Goal: Task Accomplishment & Management: Manage account settings

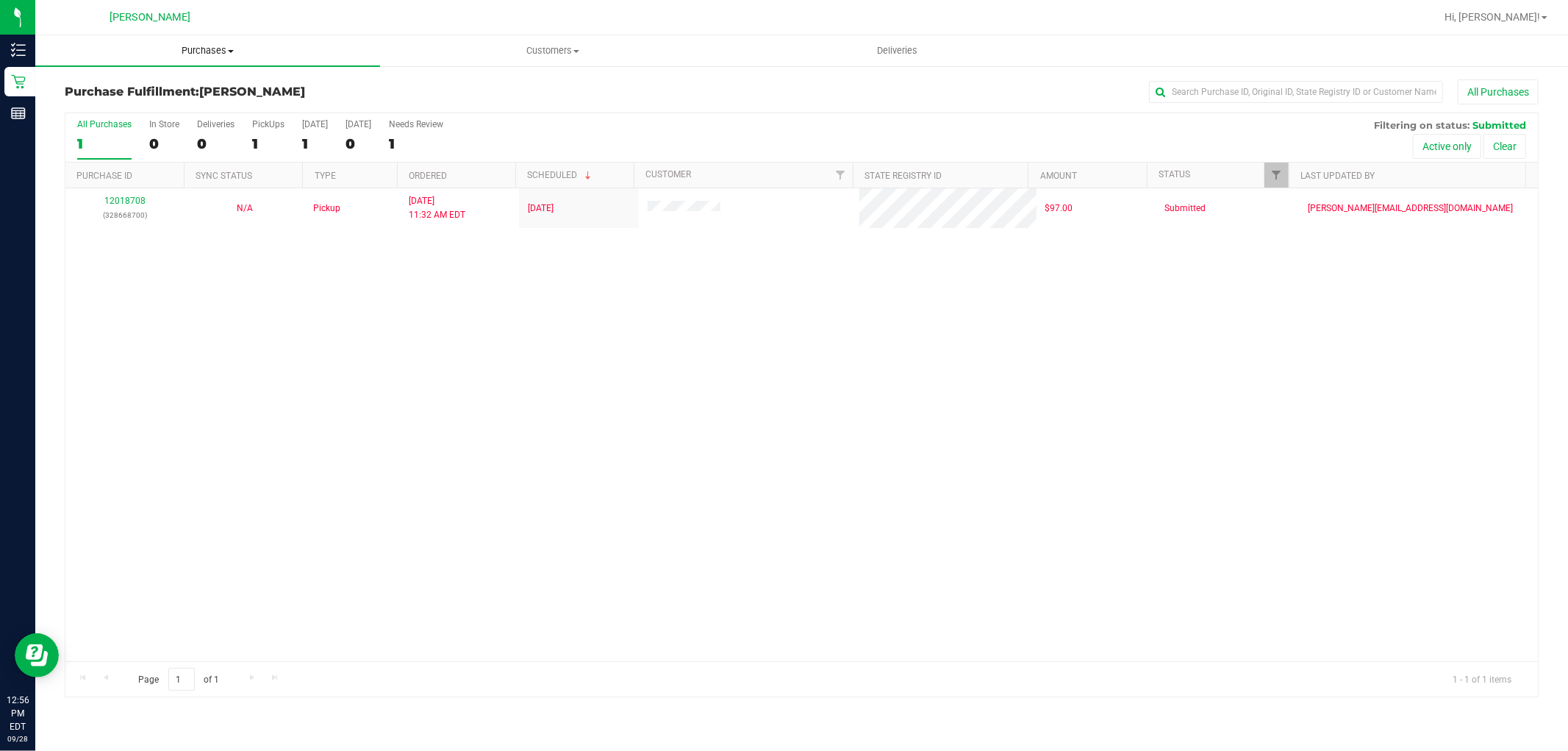
click at [164, 50] on span "Purchases" at bounding box center [207, 51] width 344 height 13
click at [160, 97] on li "Fulfillment" at bounding box center [207, 106] width 344 height 17
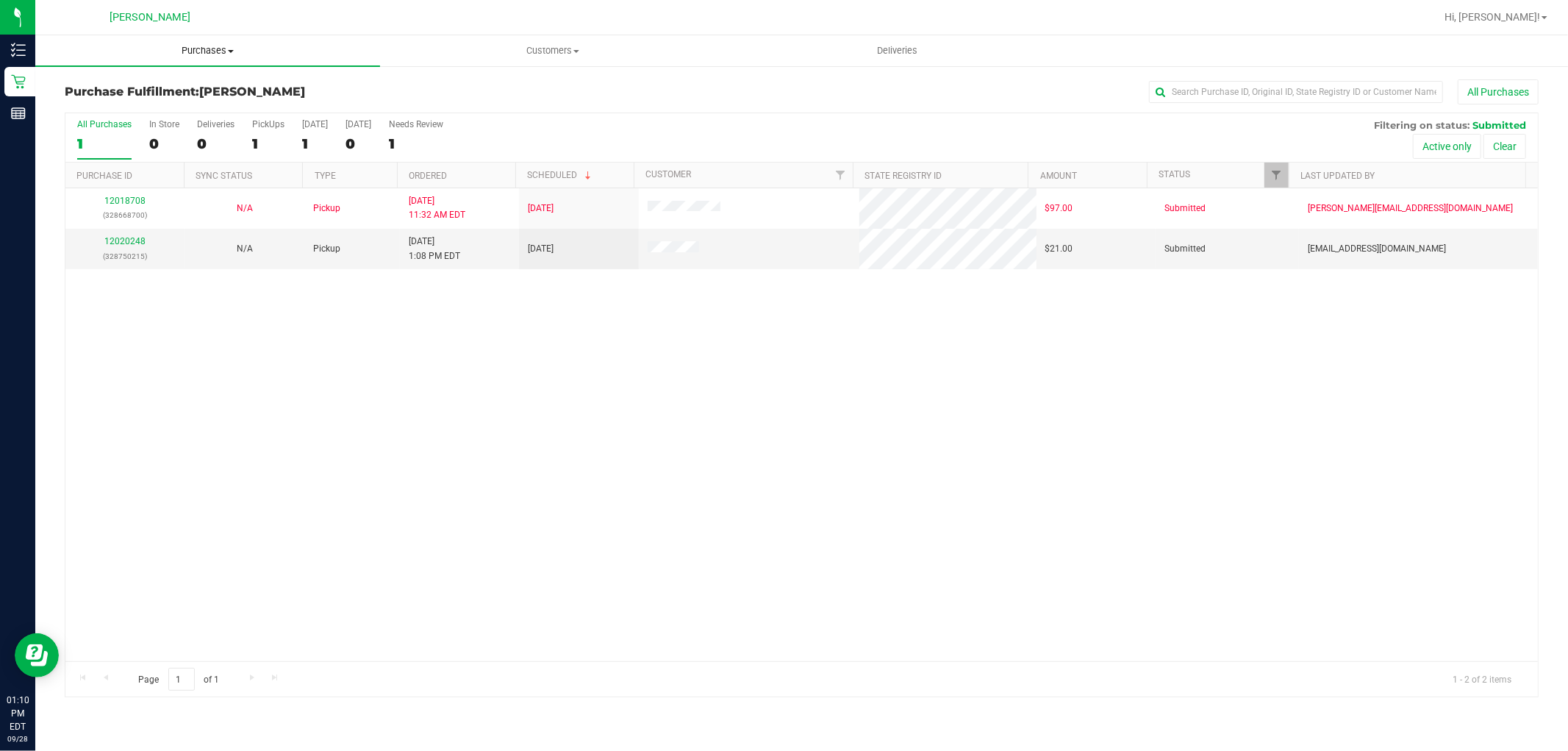
click at [215, 41] on uib-tab-heading "Purchases Summary of purchases Fulfillment All purchases" at bounding box center [207, 51] width 344 height 31
click at [200, 97] on li "Fulfillment" at bounding box center [207, 106] width 344 height 17
click at [1437, 388] on div "12018708 (328668700) N/A Pickup [DATE] 11:32 AM EDT 9/28/2025 $97.00 Submitted …" at bounding box center [801, 424] width 1472 height 472
click at [137, 240] on link "12020248" at bounding box center [124, 240] width 41 height 10
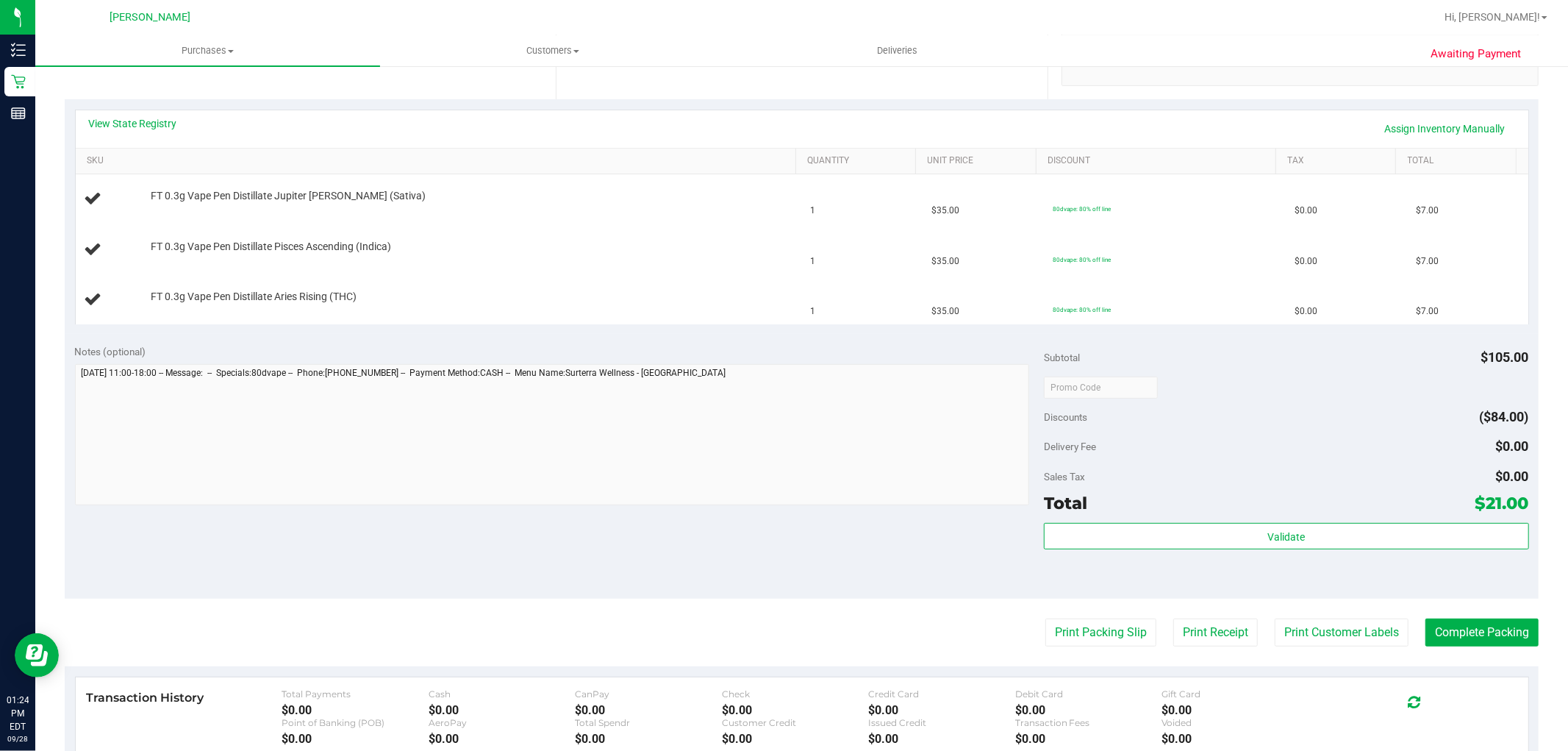
scroll to position [326, 0]
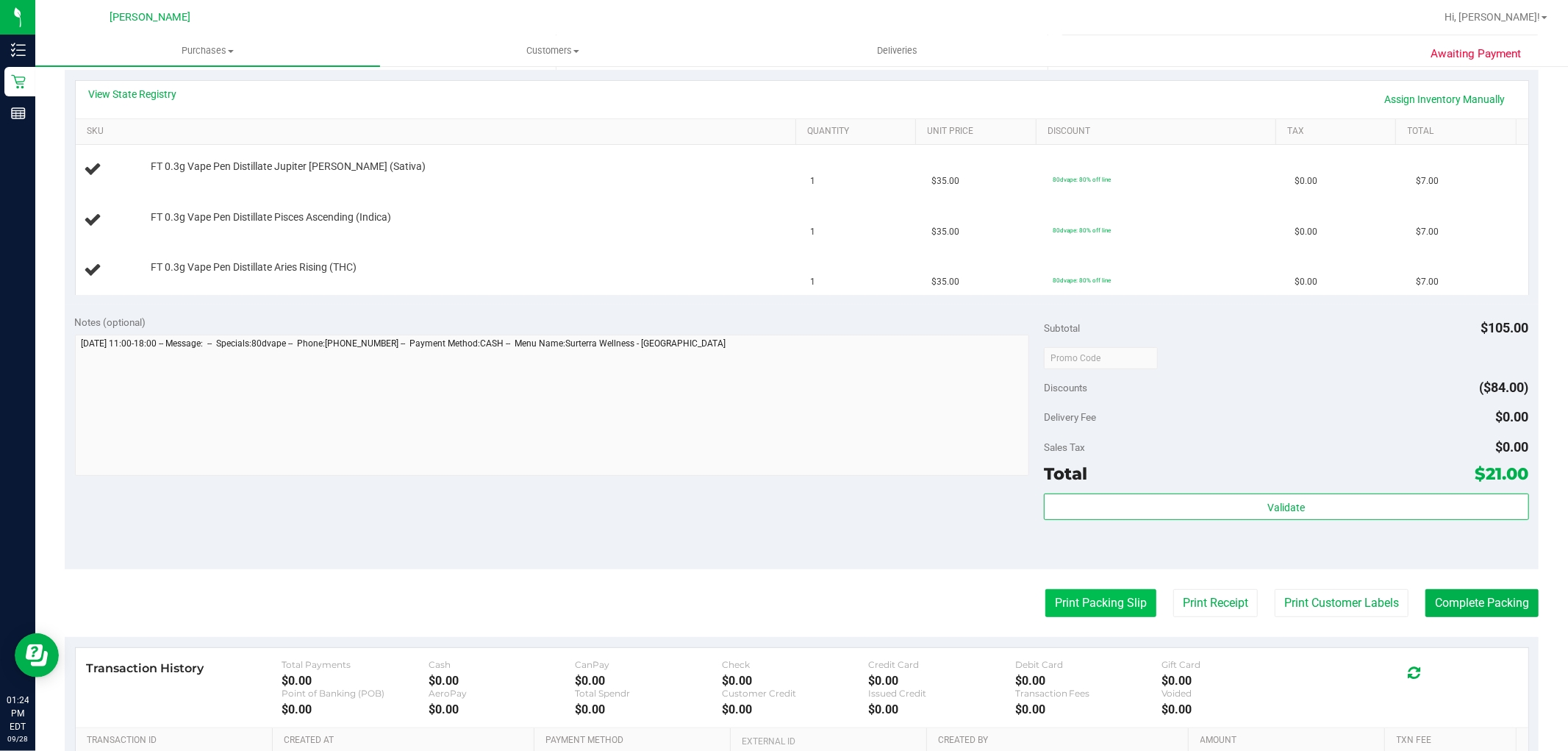
click at [1077, 601] on button "Print Packing Slip" at bounding box center [1101, 602] width 111 height 28
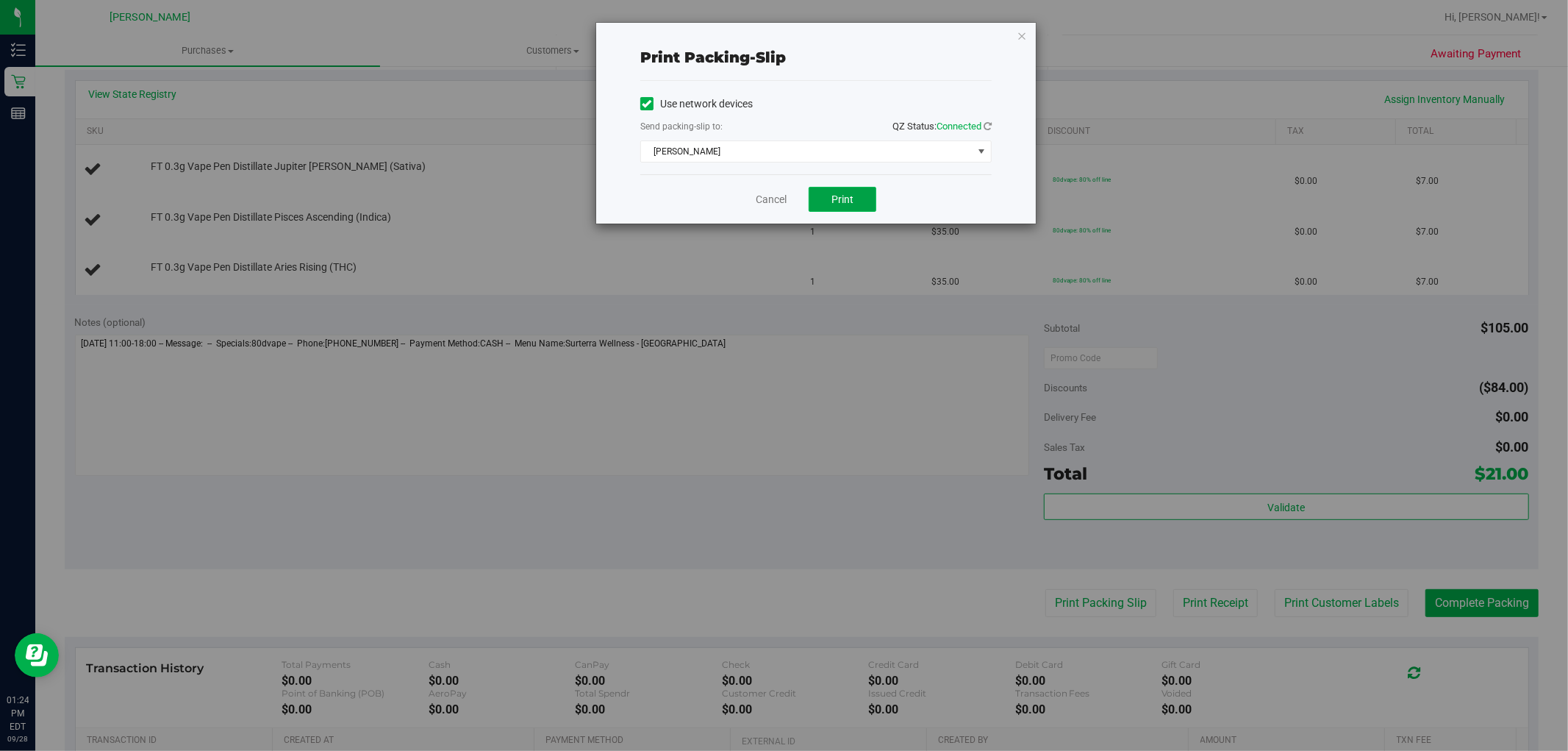
click at [847, 201] on span "Print" at bounding box center [842, 199] width 22 height 11
click at [769, 202] on link "Cancel" at bounding box center [771, 199] width 31 height 15
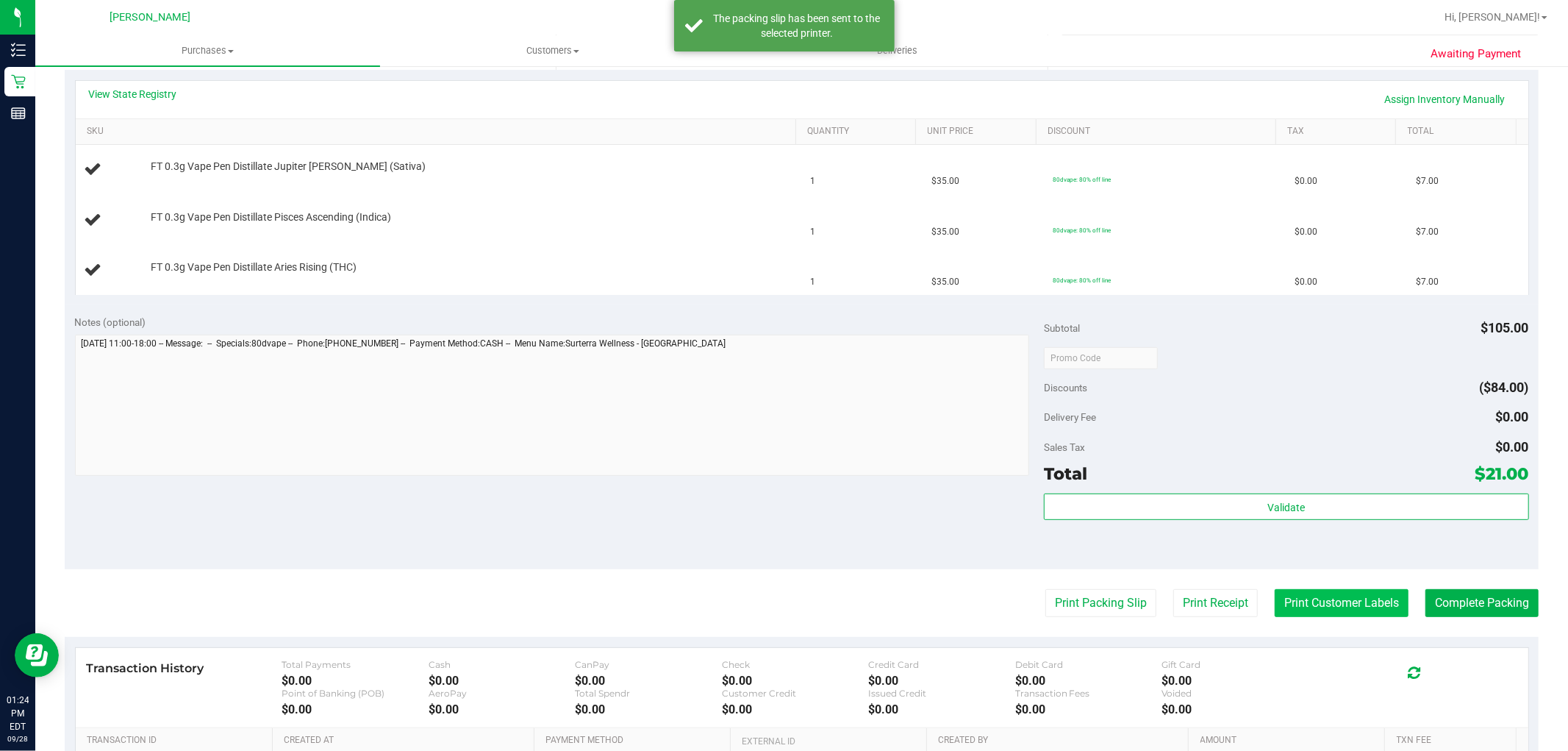
click at [1312, 607] on button "Print Customer Labels" at bounding box center [1341, 602] width 134 height 28
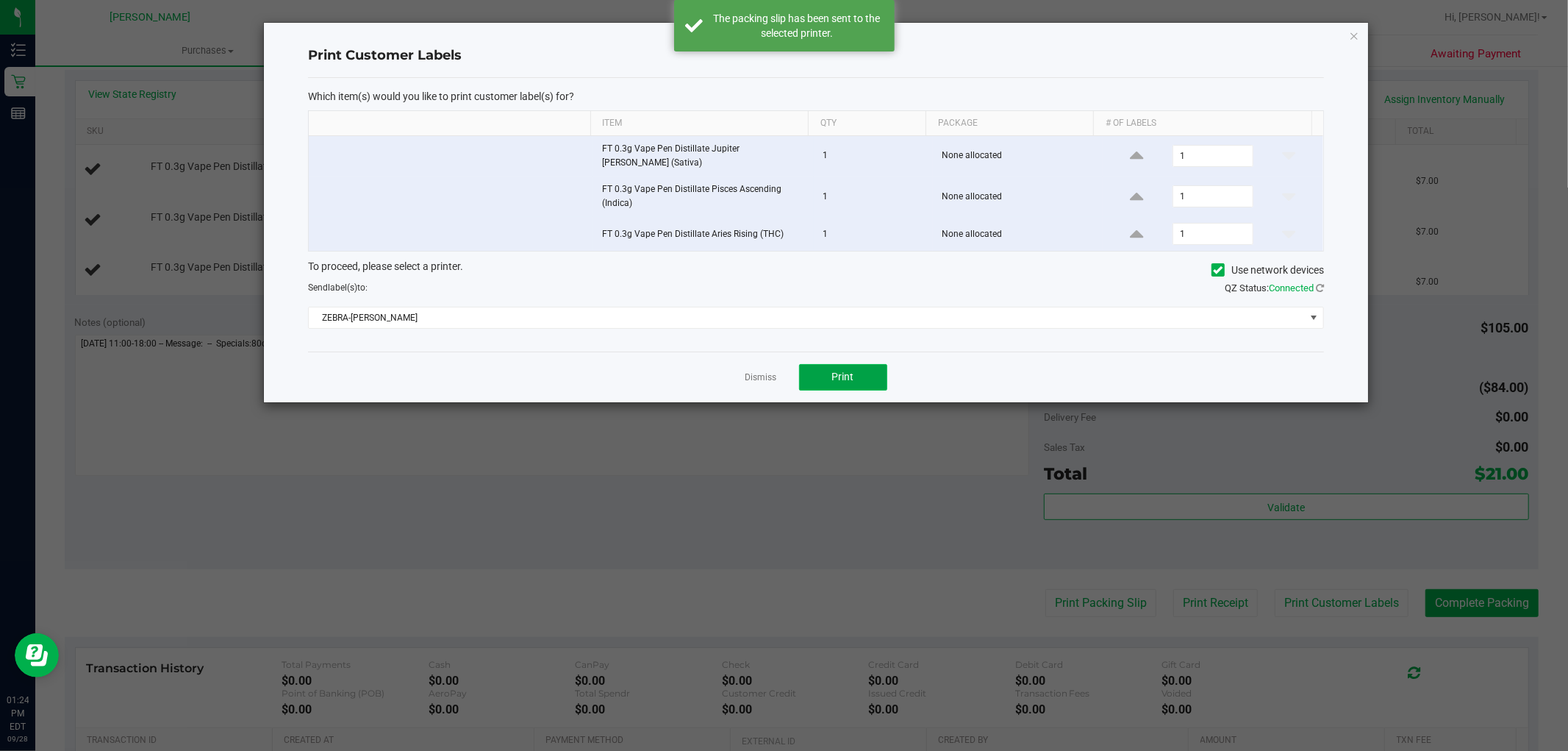
click at [872, 364] on button "Print" at bounding box center [843, 377] width 88 height 27
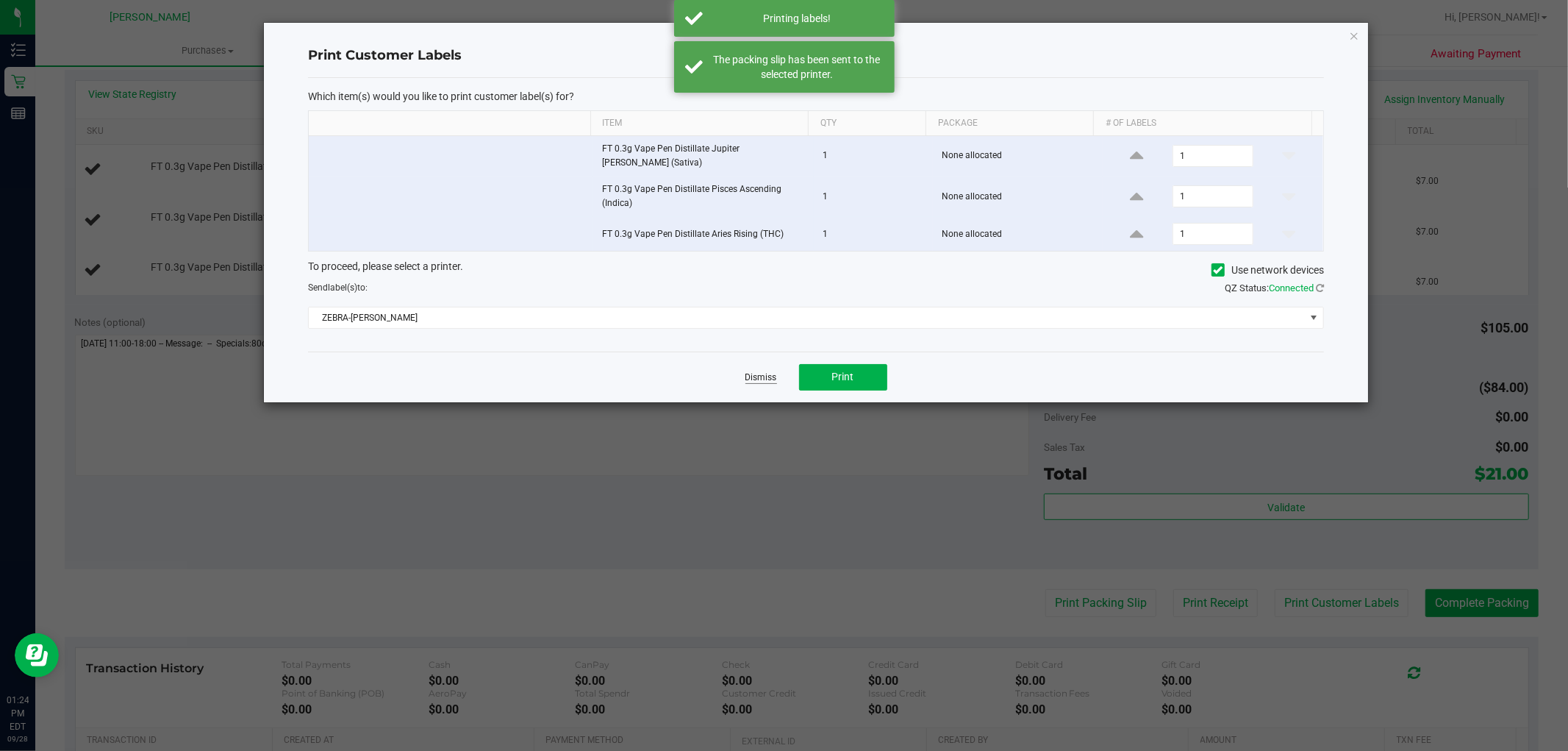
click at [761, 371] on link "Dismiss" at bounding box center [760, 377] width 31 height 12
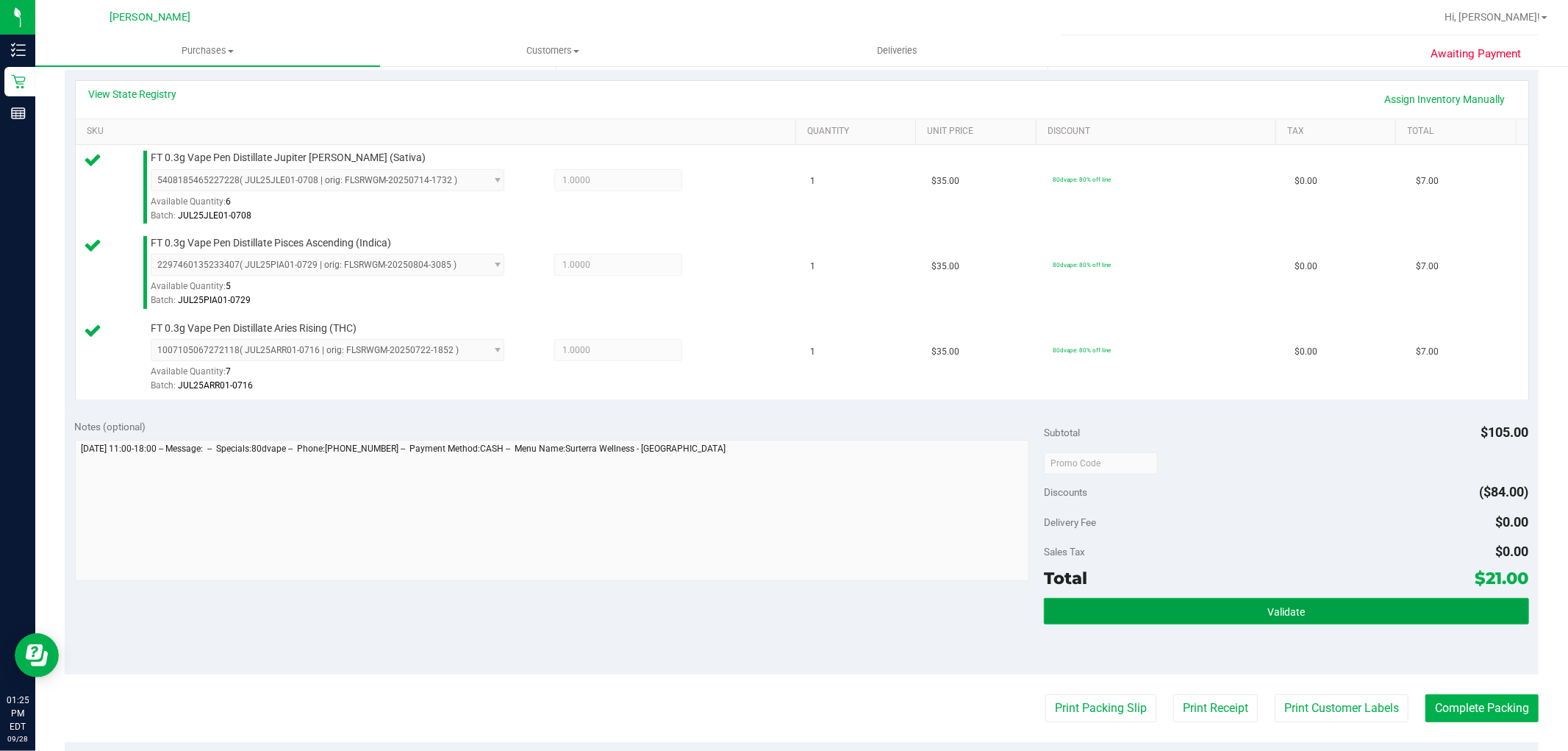
click at [1277, 601] on button "Validate" at bounding box center [1286, 611] width 485 height 27
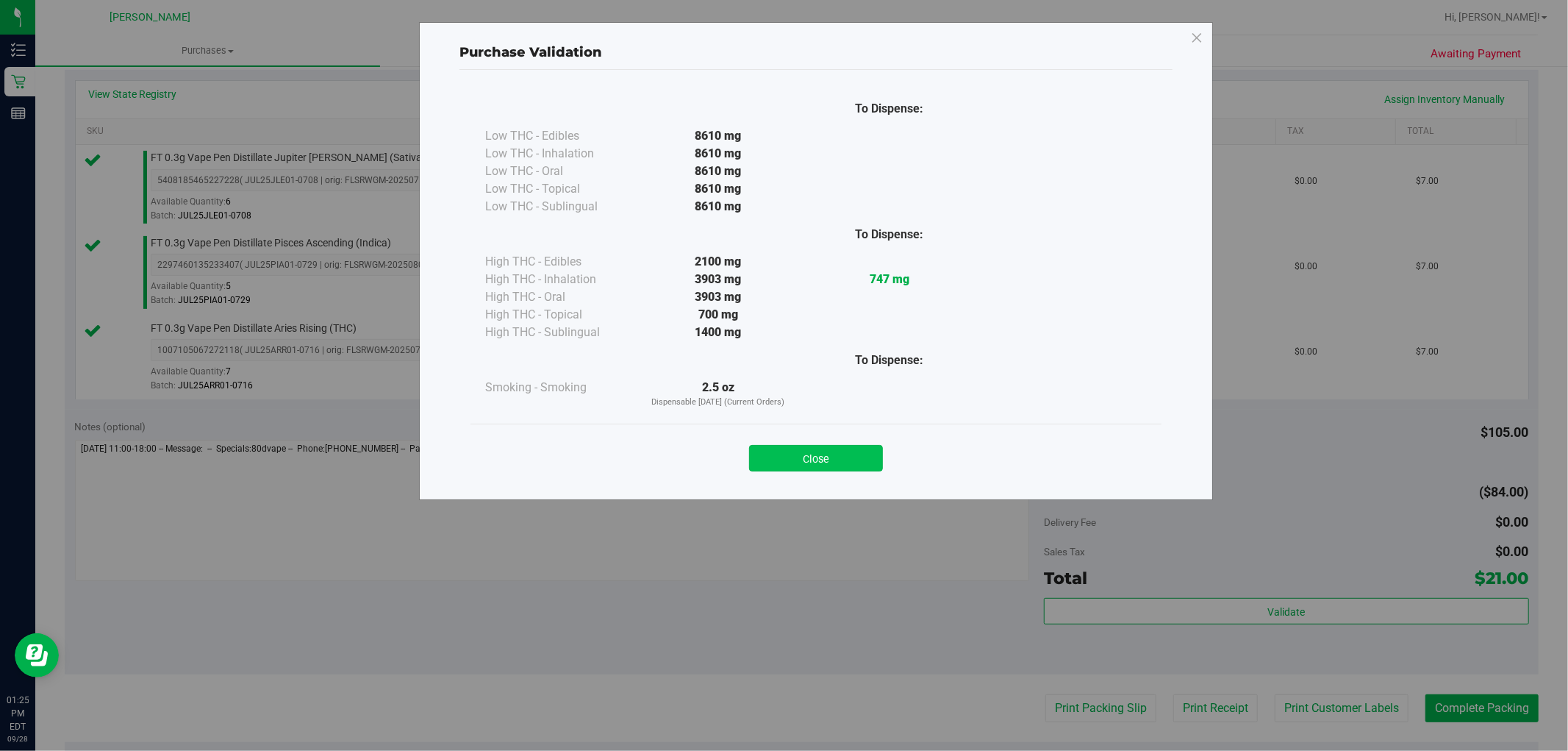
click at [847, 471] on button "Close" at bounding box center [815, 458] width 134 height 27
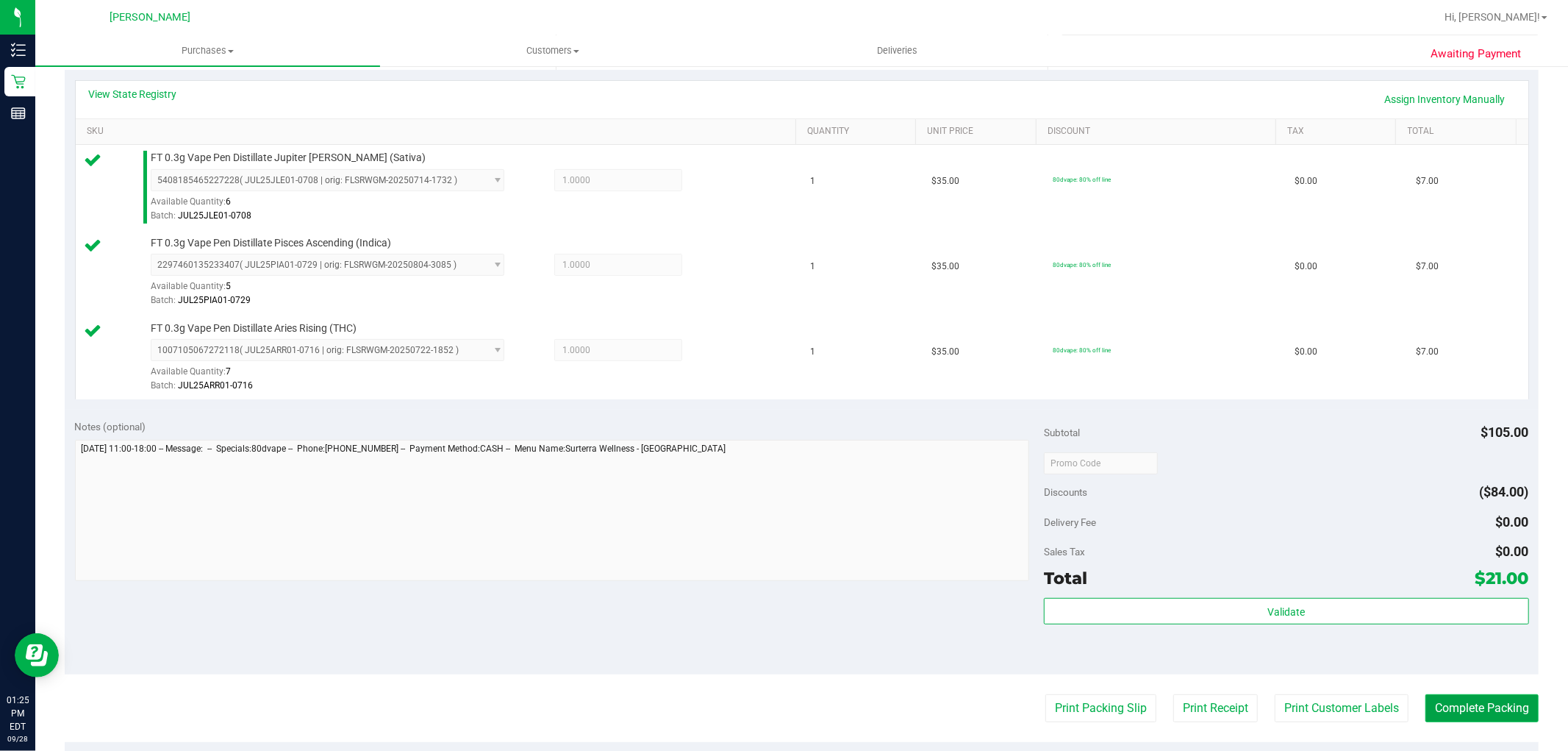
click at [1450, 710] on button "Complete Packing" at bounding box center [1481, 707] width 113 height 28
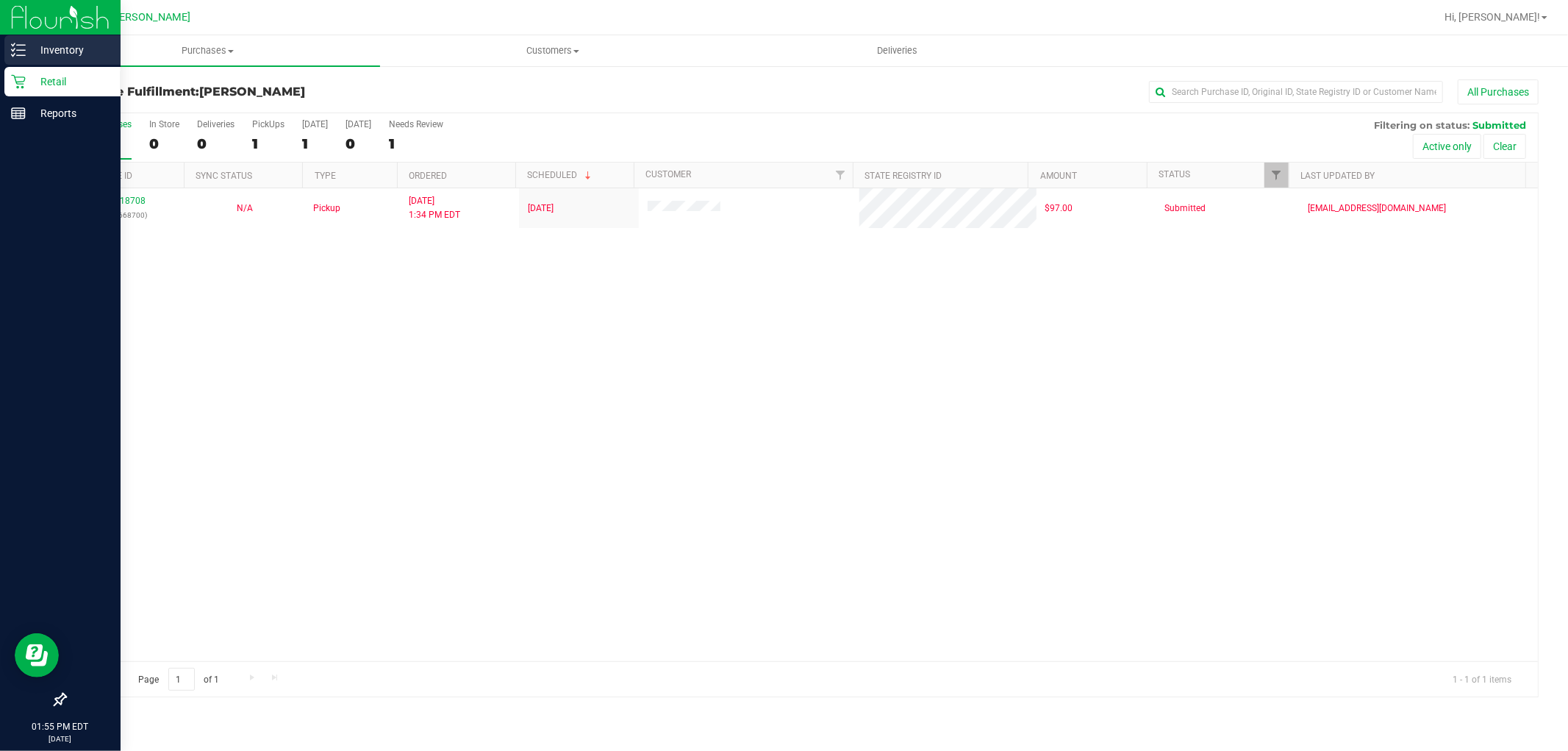
click at [23, 50] on line at bounding box center [21, 50] width 8 height 0
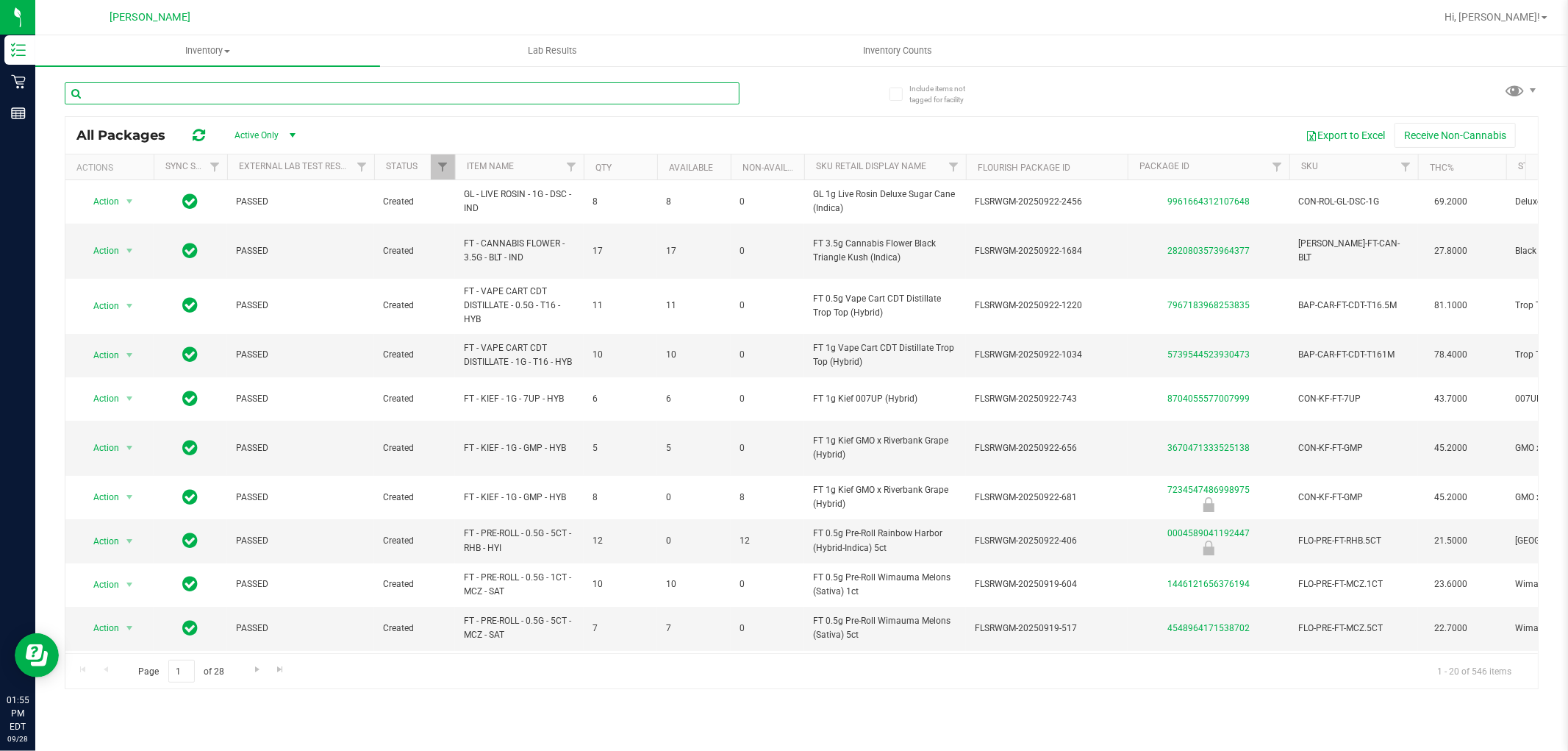
click at [316, 94] on input "text" at bounding box center [402, 93] width 674 height 22
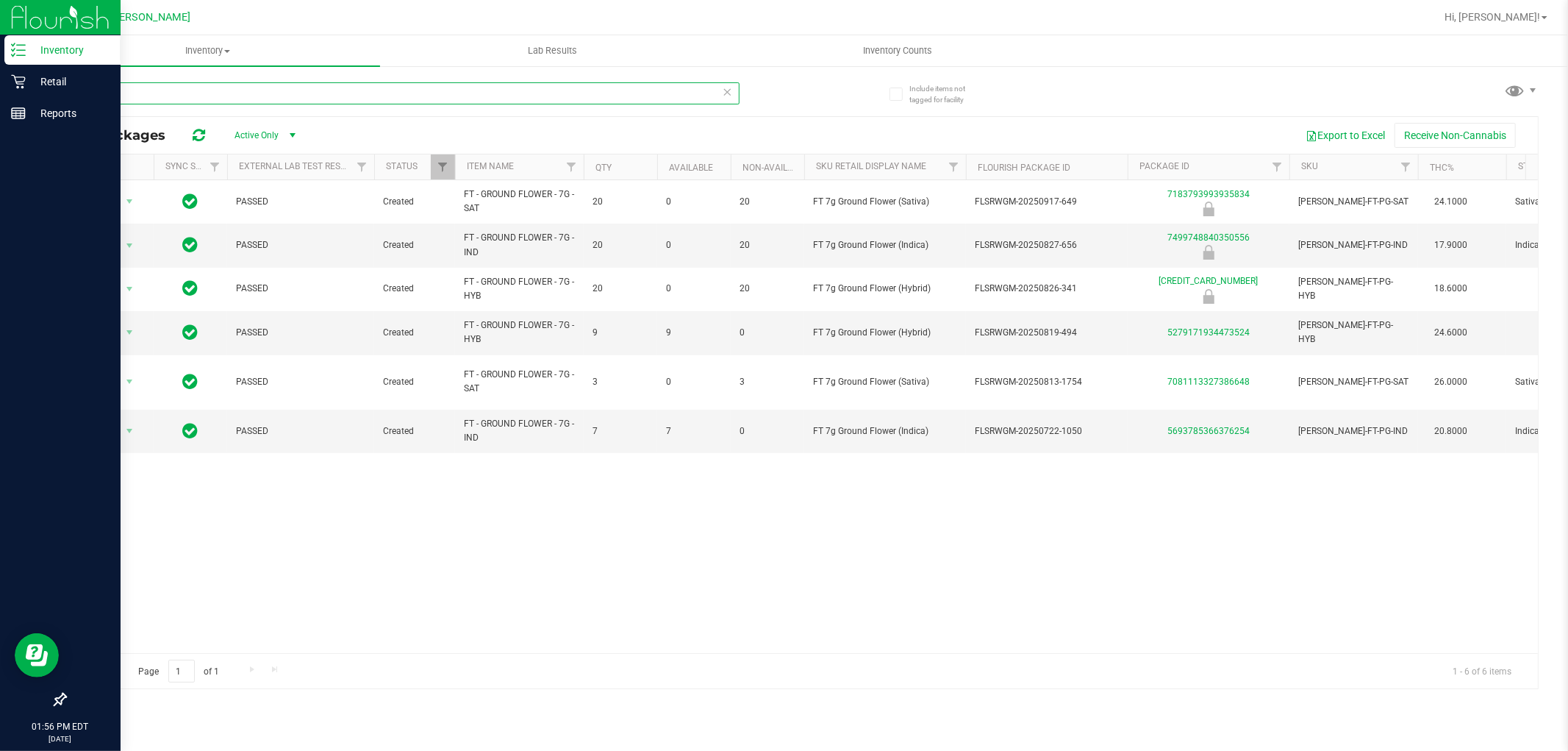
type input "ground"
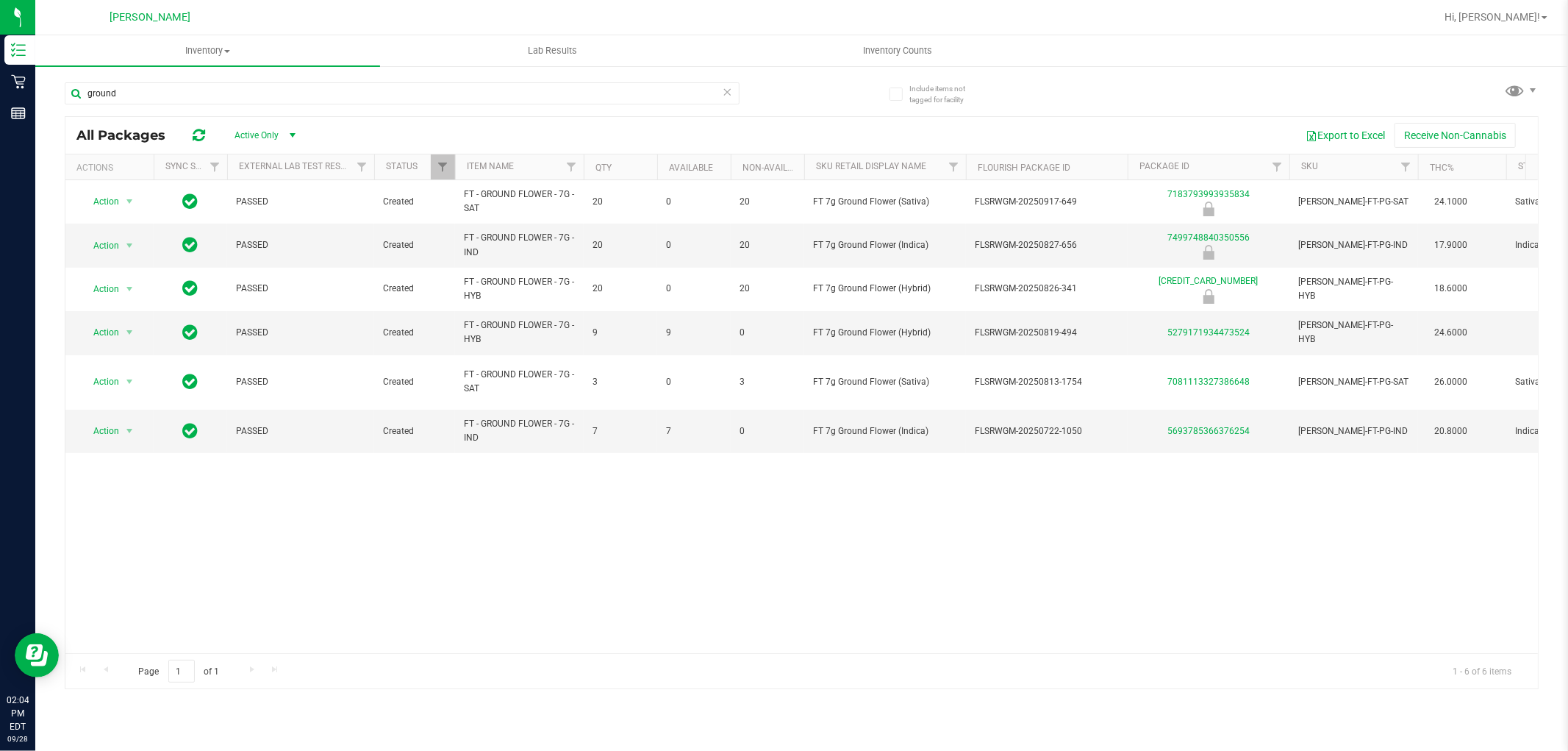
click at [381, 78] on div "ground" at bounding box center [433, 92] width 737 height 47
click at [391, 84] on input "ground" at bounding box center [402, 93] width 674 height 22
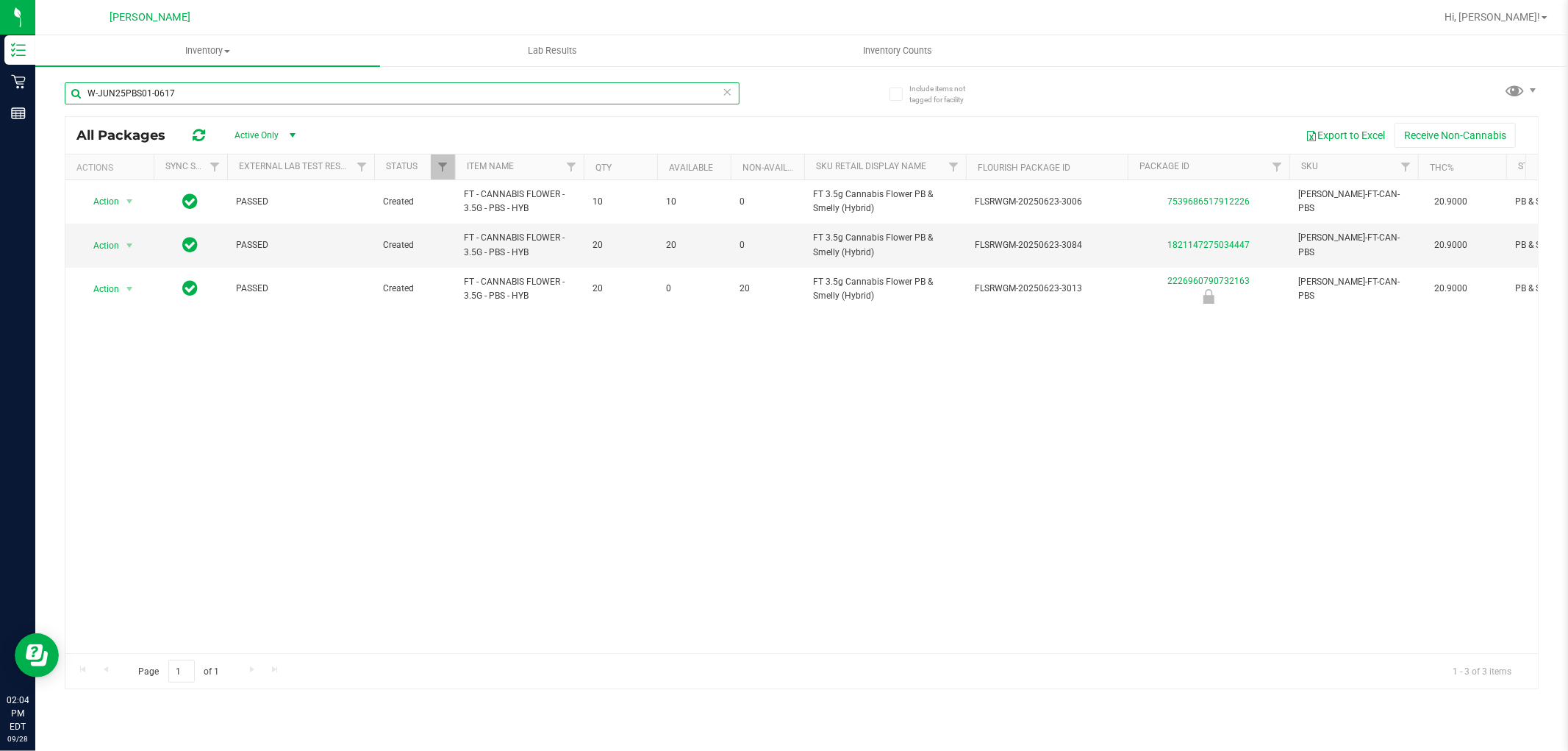
type input "W-JUN25PBS01-0617"
